Goal: Information Seeking & Learning: Find specific fact

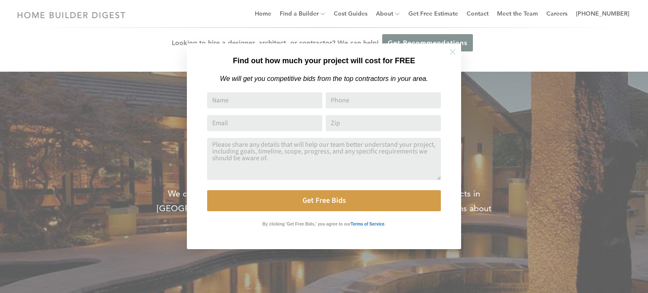
click at [449, 51] on icon at bounding box center [452, 51] width 9 height 9
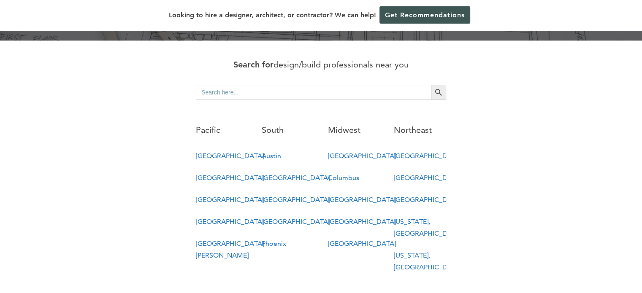
scroll to position [428, 0]
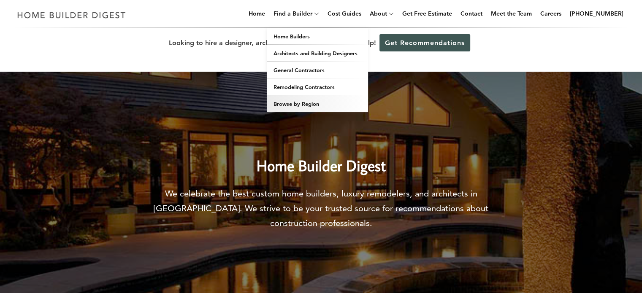
click at [312, 103] on link "Browse by Region" at bounding box center [317, 103] width 101 height 17
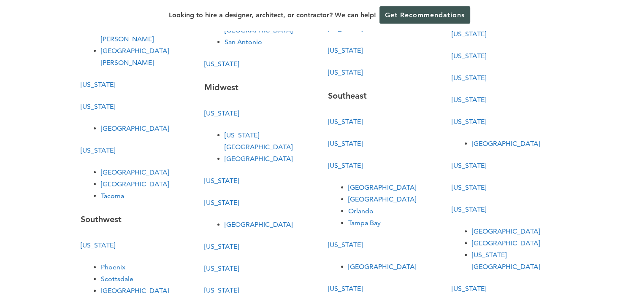
scroll to position [184, 0]
click at [214, 62] on link "Utah" at bounding box center [221, 63] width 35 height 8
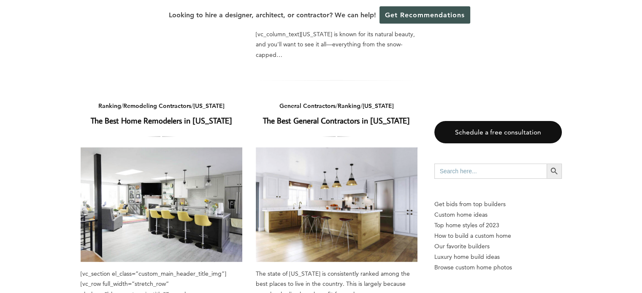
scroll to position [1179, 0]
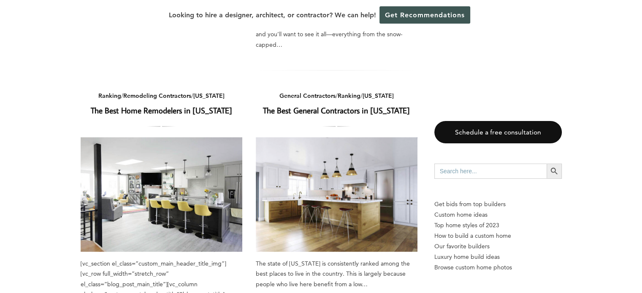
click at [320, 105] on link "The Best General Contractors in [US_STATE]" at bounding box center [336, 110] width 147 height 11
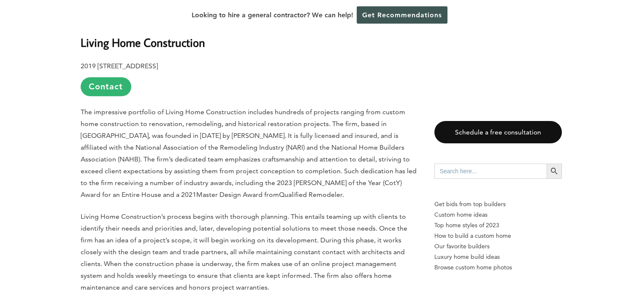
scroll to position [686, 0]
click at [157, 129] on p "The impressive portfolio of Living Home Construction includes hundreds of proje…" at bounding box center [249, 154] width 337 height 95
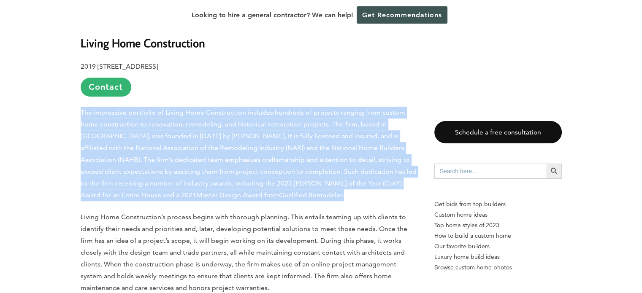
drag, startPoint x: 157, startPoint y: 129, endPoint x: 184, endPoint y: 172, distance: 50.5
click at [184, 172] on p "The impressive portfolio of Living Home Construction includes hundreds of proje…" at bounding box center [249, 154] width 337 height 95
click at [184, 172] on span "The impressive portfolio of Living Home Construction includes hundreds of proje…" at bounding box center [249, 153] width 336 height 91
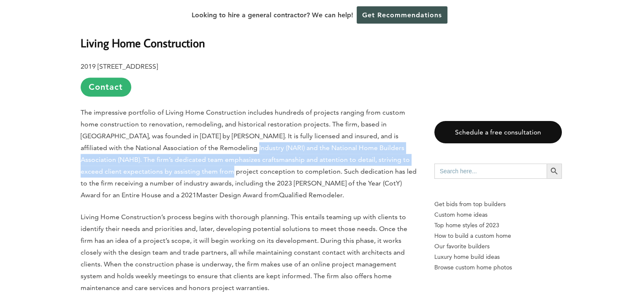
drag, startPoint x: 184, startPoint y: 172, endPoint x: 205, endPoint y: 150, distance: 31.0
click at [205, 150] on span "The impressive portfolio of Living Home Construction includes hundreds of proje…" at bounding box center [249, 153] width 336 height 91
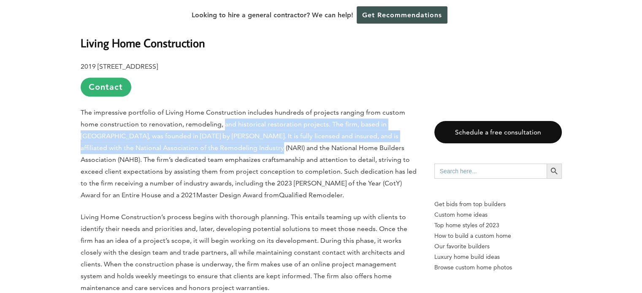
drag, startPoint x: 205, startPoint y: 150, endPoint x: 235, endPoint y: 122, distance: 40.6
click at [235, 122] on span "The impressive portfolio of Living Home Construction includes hundreds of proje…" at bounding box center [249, 153] width 336 height 91
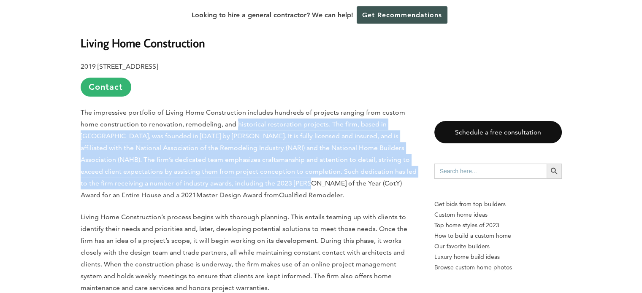
drag, startPoint x: 235, startPoint y: 122, endPoint x: 273, endPoint y: 188, distance: 76.4
click at [273, 188] on span "The impressive portfolio of Living Home Construction includes hundreds of proje…" at bounding box center [249, 153] width 336 height 91
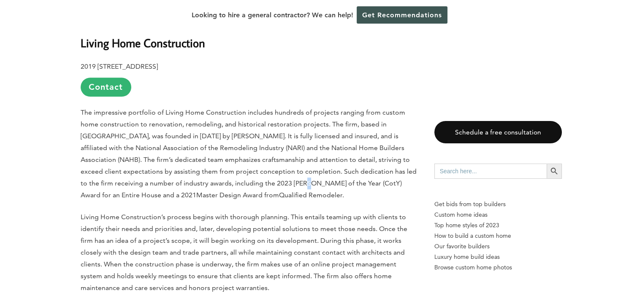
click at [273, 188] on span "The impressive portfolio of Living Home Construction includes hundreds of proje…" at bounding box center [249, 153] width 336 height 91
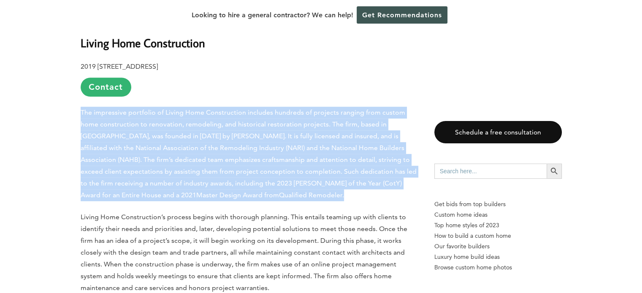
drag, startPoint x: 273, startPoint y: 188, endPoint x: 273, endPoint y: 180, distance: 7.6
click at [273, 180] on span "The impressive portfolio of Living Home Construction includes hundreds of proje…" at bounding box center [249, 153] width 336 height 91
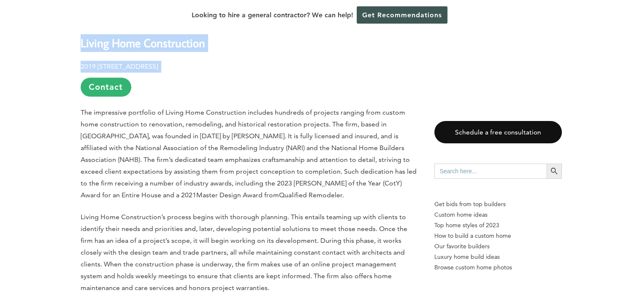
drag, startPoint x: 77, startPoint y: 42, endPoint x: 207, endPoint y: 67, distance: 132.4
copy div "Living Home Construction 2019 S. Main Street, Salt Lake City 84115"
